Goal: Find specific page/section: Find specific page/section

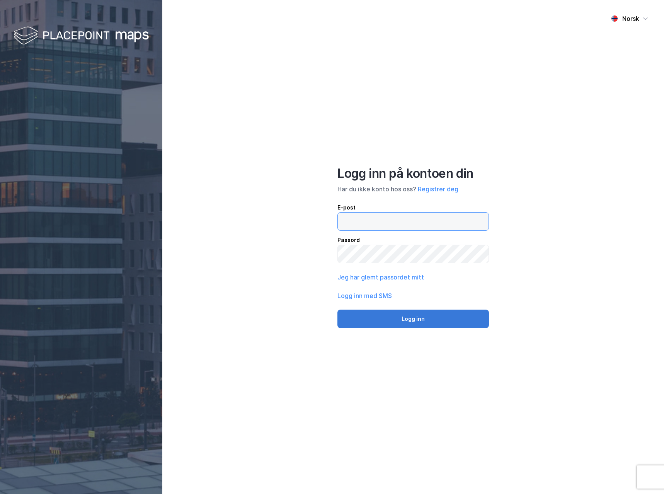
type input "[EMAIL_ADDRESS][DOMAIN_NAME]"
click at [376, 323] on button "Logg inn" at bounding box center [414, 319] width 152 height 19
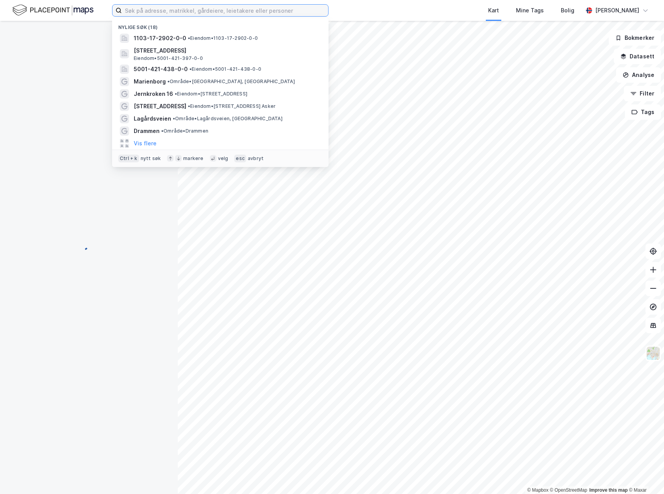
click at [174, 11] on input at bounding box center [225, 11] width 207 height 12
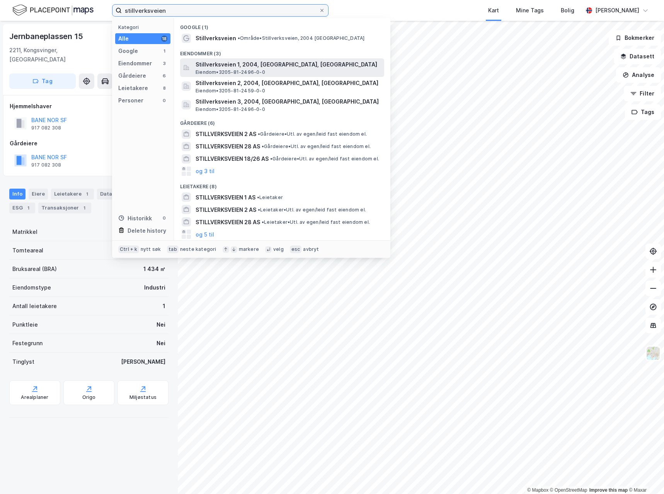
type input "stillverksveien"
click at [243, 68] on span "Stillverksveien 1, 2004, [GEOGRAPHIC_DATA], [GEOGRAPHIC_DATA]" at bounding box center [289, 64] width 186 height 9
